Goal: Information Seeking & Learning: Compare options

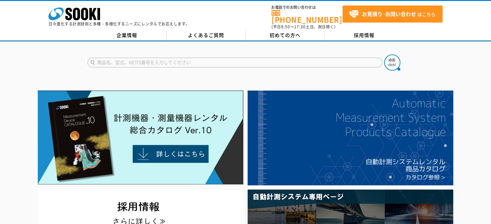
click at [149, 58] on input "text" at bounding box center [234, 63] width 295 height 10
type input "水質計"
click at [395, 58] on img at bounding box center [392, 63] width 16 height 16
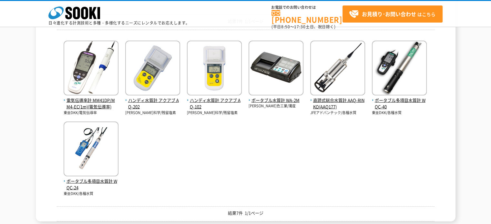
scroll to position [97, 0]
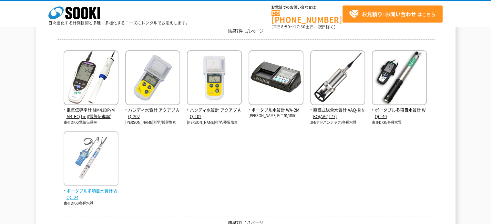
click at [86, 193] on span "ポータブル多項目水質計 WQC-24" at bounding box center [91, 195] width 55 height 14
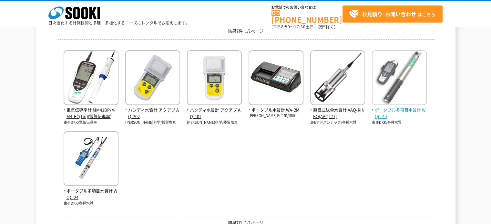
click at [398, 109] on span "ポータブル多項目水質計 WQC-40" at bounding box center [399, 114] width 55 height 14
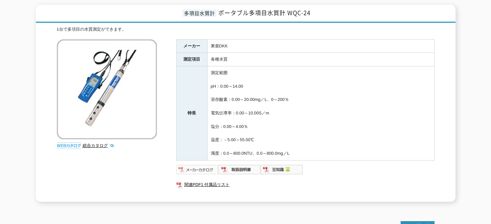
scroll to position [97, 0]
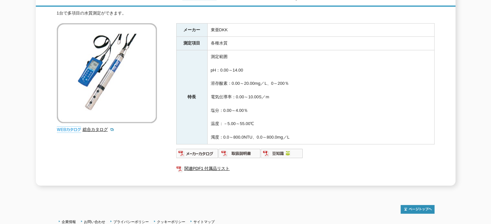
drag, startPoint x: 211, startPoint y: 77, endPoint x: 298, endPoint y: 78, distance: 87.5
click at [298, 78] on td "測定範囲 pH：0.00～14.00 溶存酸素：0.00～20.00mg／L、0～200％ 電気伝導率：0.00～10.00S／m 塩分：0.00～4.00％…" at bounding box center [320, 97] width 227 height 94
click at [298, 101] on td "測定範囲 pH：0.00～14.00 溶存酸素：0.00～20.00mg／L、0～200％ 電気伝導率：0.00～10.00S／m 塩分：0.00～4.00％…" at bounding box center [320, 97] width 227 height 94
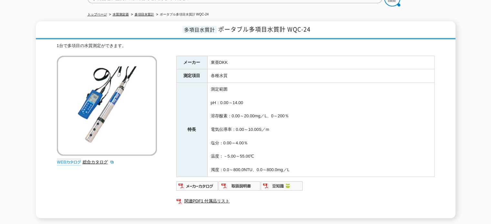
scroll to position [65, 0]
drag, startPoint x: 211, startPoint y: 108, endPoint x: 283, endPoint y: 139, distance: 78.3
click at [283, 139] on td "測定範囲 pH：0.00～14.00 溶存酸素：0.00～20.00mg／L、0～200％ 電気伝導率：0.00～10.00S／m 塩分：0.00～4.00％…" at bounding box center [320, 130] width 227 height 94
click at [280, 139] on td "測定範囲 pH：0.00～14.00 溶存酸素：0.00～20.00mg／L、0～200％ 電気伝導率：0.00～10.00S／m 塩分：0.00～4.00％…" at bounding box center [320, 130] width 227 height 94
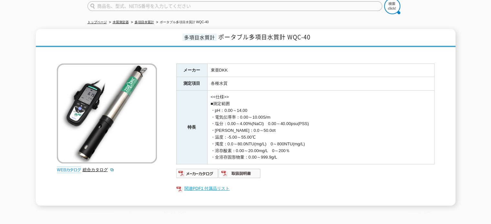
scroll to position [97, 0]
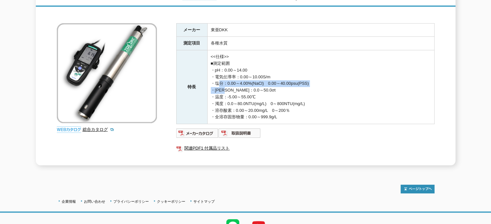
drag, startPoint x: 214, startPoint y: 78, endPoint x: 226, endPoint y: 84, distance: 13.1
click at [226, 84] on td "<<仕様>> ■測定範囲 ・pH：0.00～14.00 ・電気伝導率：0.00～10.00S/m ・塩分：0.00～4.00%(NaCl)　0.00～40.0…" at bounding box center [320, 87] width 227 height 74
drag, startPoint x: 216, startPoint y: 104, endPoint x: 299, endPoint y: 107, distance: 83.3
click at [299, 107] on td "<<仕様>> ■測定範囲 ・pH：0.00～14.00 ・電気伝導率：0.00～10.00S/m ・塩分：0.00～4.00%(NaCl)　0.00～40.0…" at bounding box center [320, 87] width 227 height 74
click at [300, 107] on td "<<仕様>> ■測定範囲 ・pH：0.00～14.00 ・電気伝導率：0.00～10.00S/m ・塩分：0.00～4.00%(NaCl)　0.00～40.0…" at bounding box center [320, 87] width 227 height 74
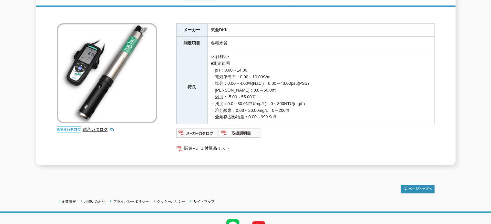
scroll to position [32, 0]
